Goal: Check status: Check status

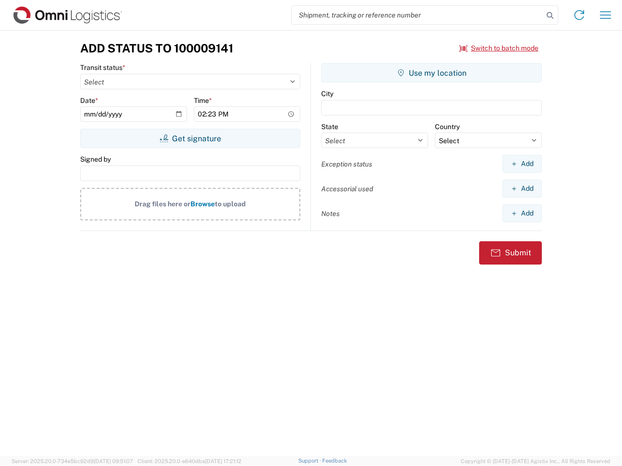
click at [417, 15] on input "search" at bounding box center [418, 15] width 252 height 18
click at [550, 16] on icon at bounding box center [550, 16] width 14 height 14
click at [579, 15] on icon at bounding box center [579, 15] width 16 height 16
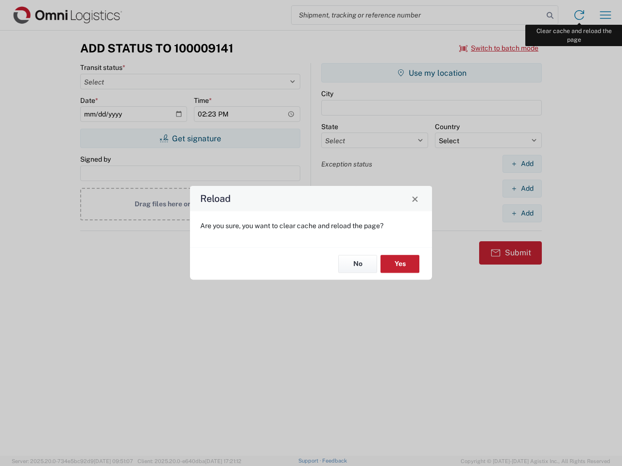
click at [605, 15] on div "Reload Are you sure, you want to clear cache and reload the page? No Yes" at bounding box center [311, 233] width 622 height 466
click at [499, 48] on div "Reload Are you sure, you want to clear cache and reload the page? No Yes" at bounding box center [311, 233] width 622 height 466
click at [190, 138] on div "Reload Are you sure, you want to clear cache and reload the page? No Yes" at bounding box center [311, 233] width 622 height 466
click at [431, 73] on div "Reload Are you sure, you want to clear cache and reload the page? No Yes" at bounding box center [311, 233] width 622 height 466
click at [522, 164] on div "Reload Are you sure, you want to clear cache and reload the page? No Yes" at bounding box center [311, 233] width 622 height 466
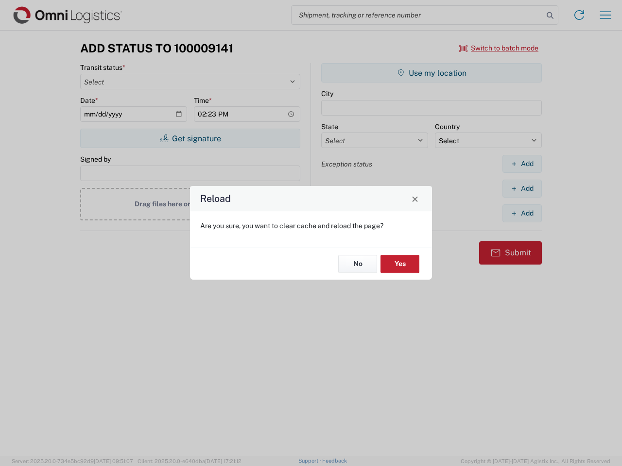
click at [522, 189] on div "Reload Are you sure, you want to clear cache and reload the page? No Yes" at bounding box center [311, 233] width 622 height 466
click at [522, 213] on div "Reload Are you sure, you want to clear cache and reload the page? No Yes" at bounding box center [311, 233] width 622 height 466
